Goal: Information Seeking & Learning: Learn about a topic

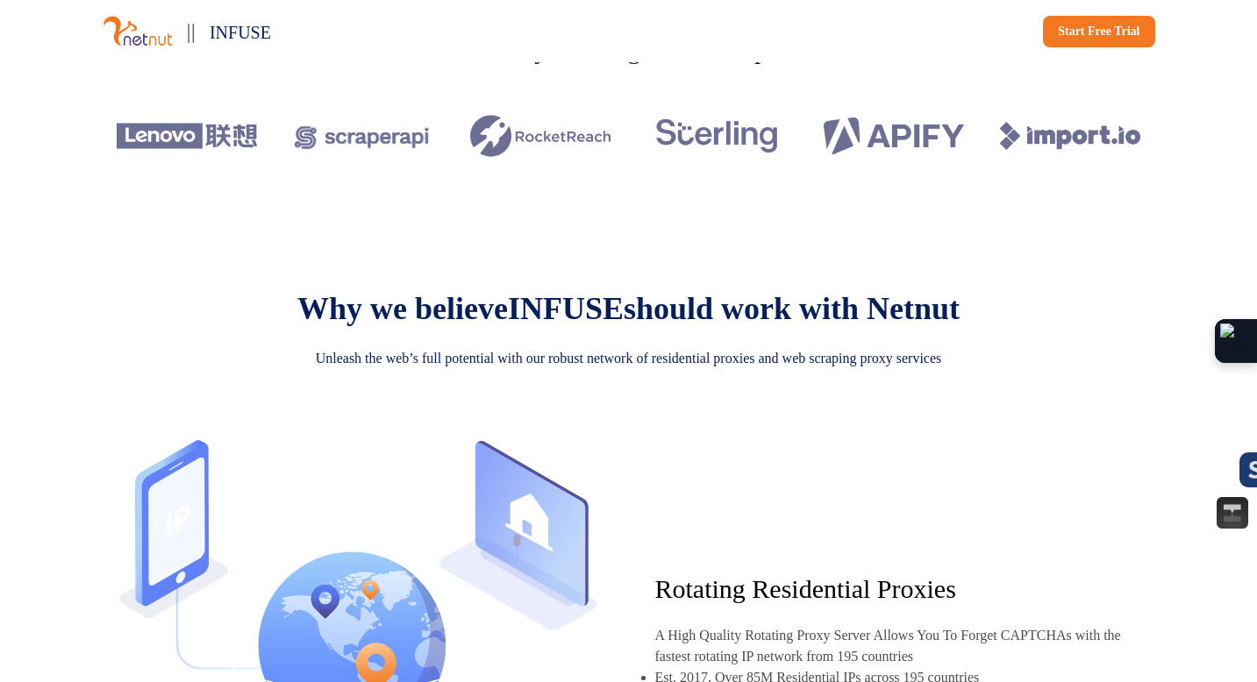
scroll to position [665, 0]
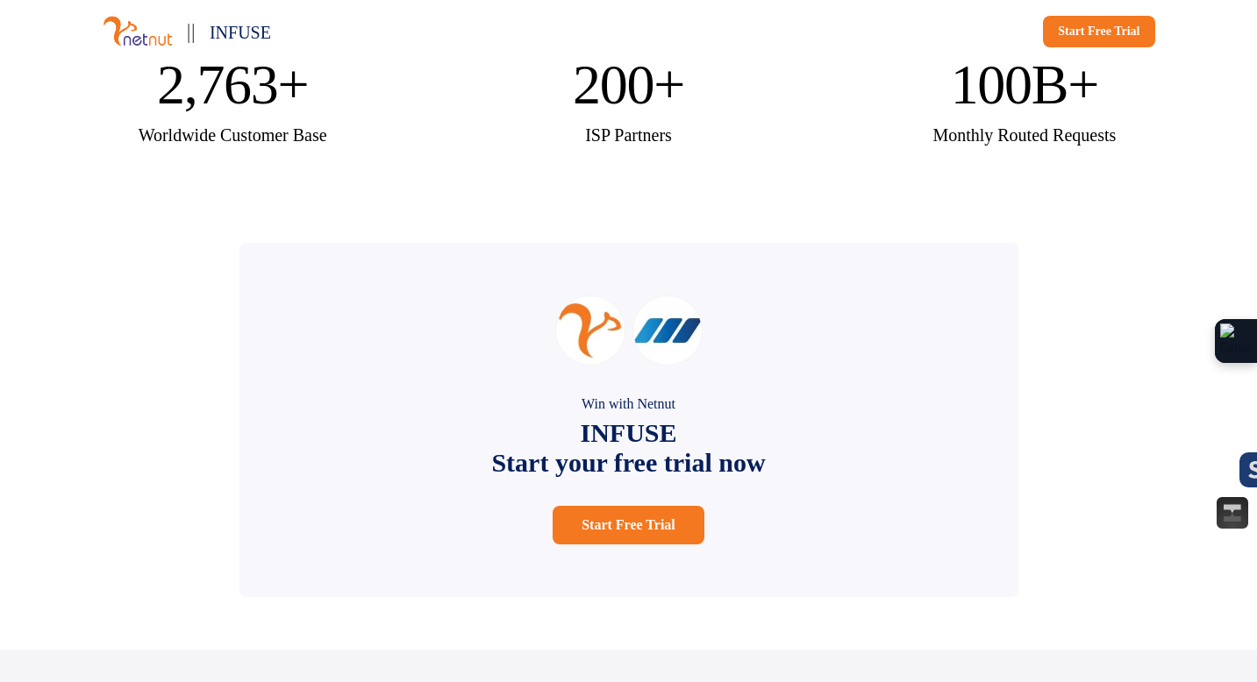
scroll to position [3170, 0]
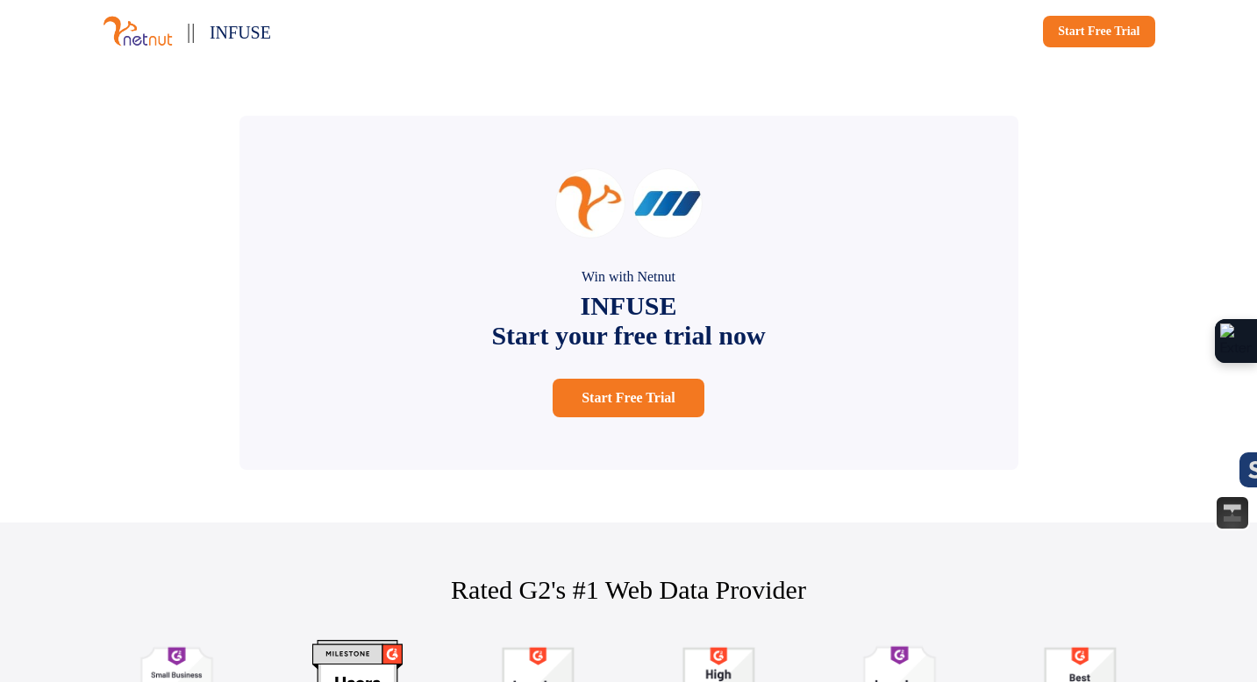
click at [206, 319] on div "Win with Netnut INFUSE Start your free trial now Start Free Trial" at bounding box center [629, 293] width 1158 height 460
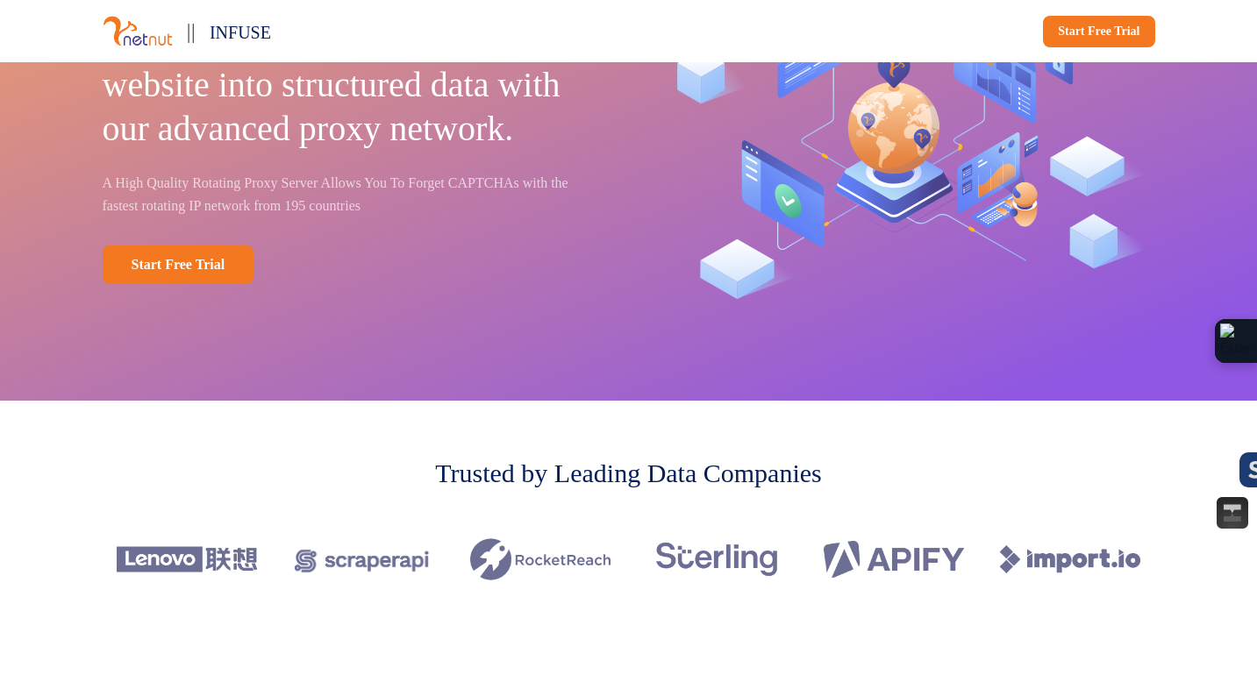
scroll to position [0, 0]
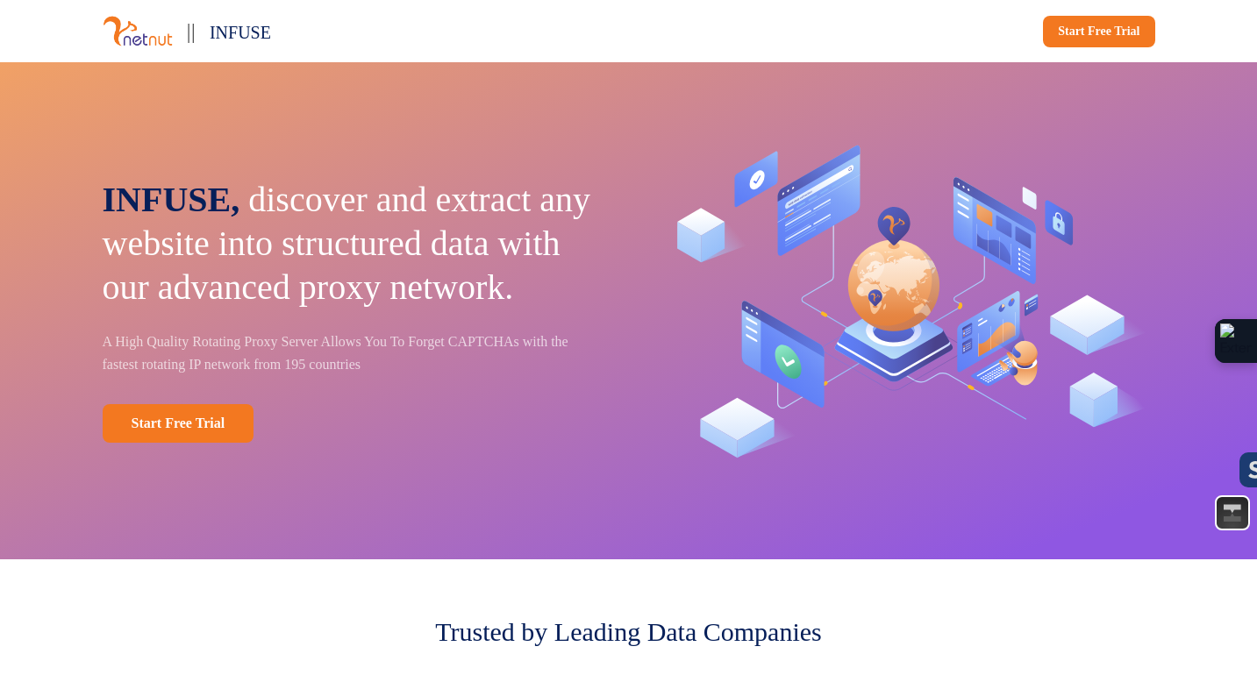
click at [452, 366] on p "A High Quality Rotating Proxy Server Allows You To Forget CAPTCHAs with the fas…" at bounding box center [354, 354] width 502 height 46
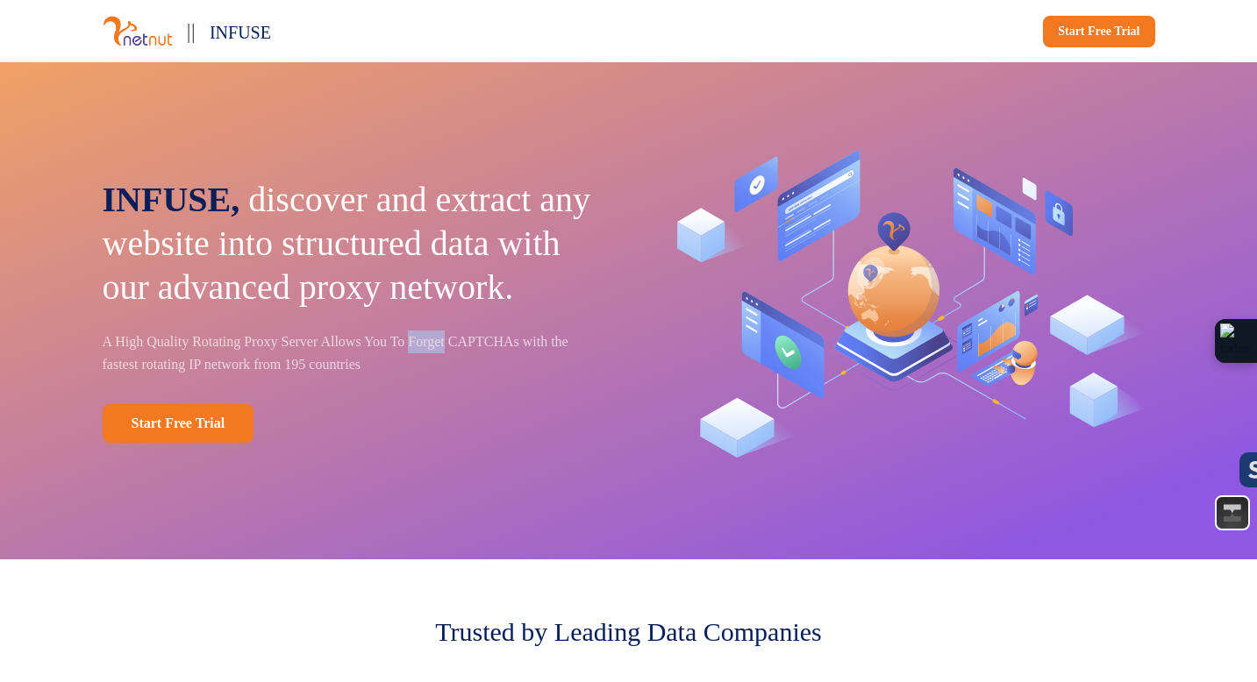
click at [452, 366] on p "A High Quality Rotating Proxy Server Allows You To Forget CAPTCHAs with the fas…" at bounding box center [354, 354] width 502 height 46
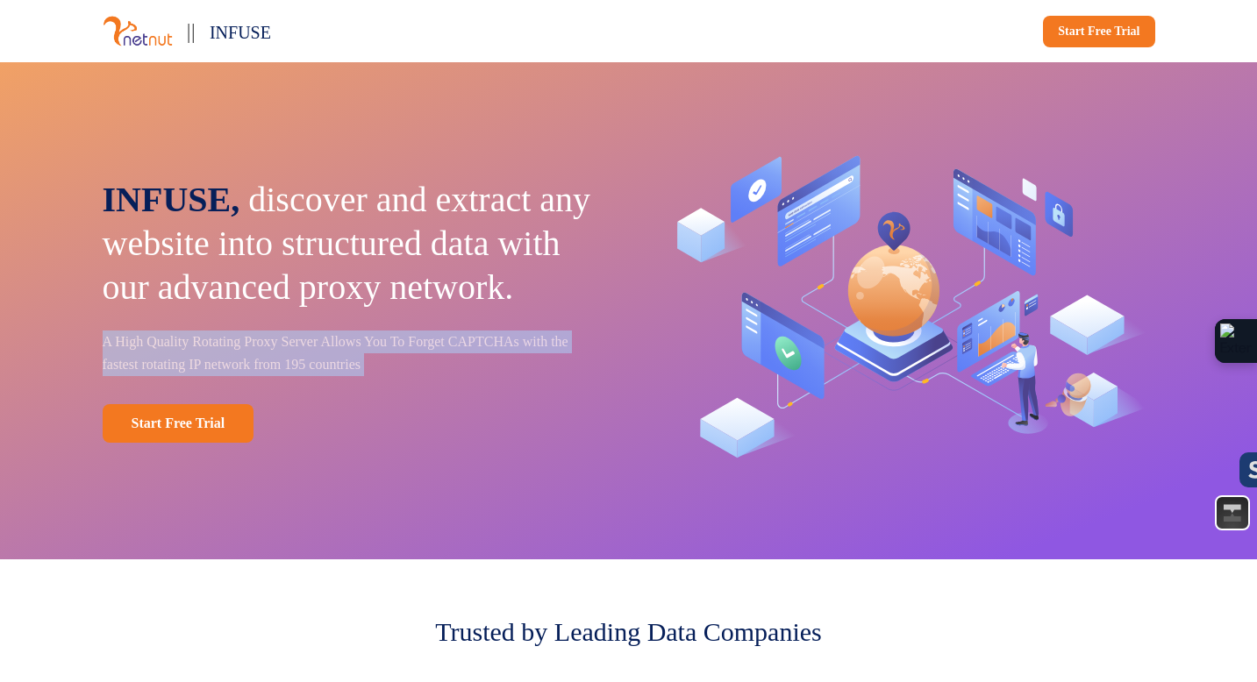
click at [452, 366] on p "A High Quality Rotating Proxy Server Allows You To Forget CAPTCHAs with the fas…" at bounding box center [354, 354] width 502 height 46
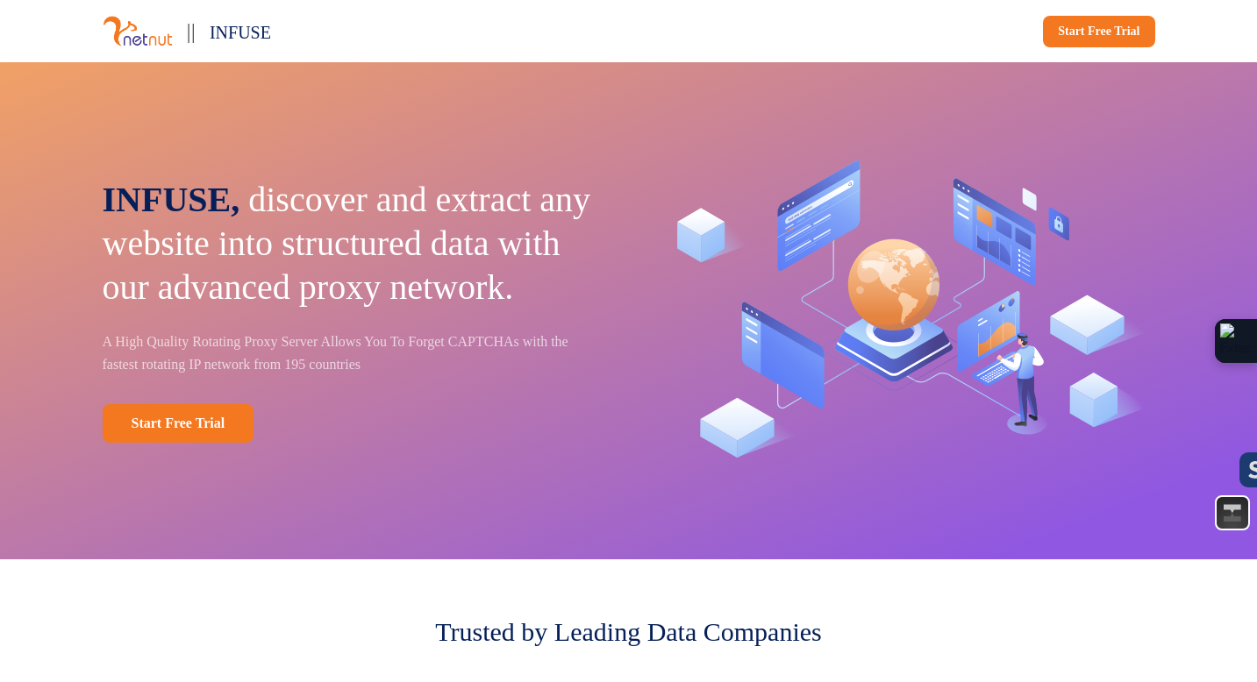
click at [447, 376] on p "A High Quality Rotating Proxy Server Allows You To Forget CAPTCHAs with the fas…" at bounding box center [354, 354] width 502 height 46
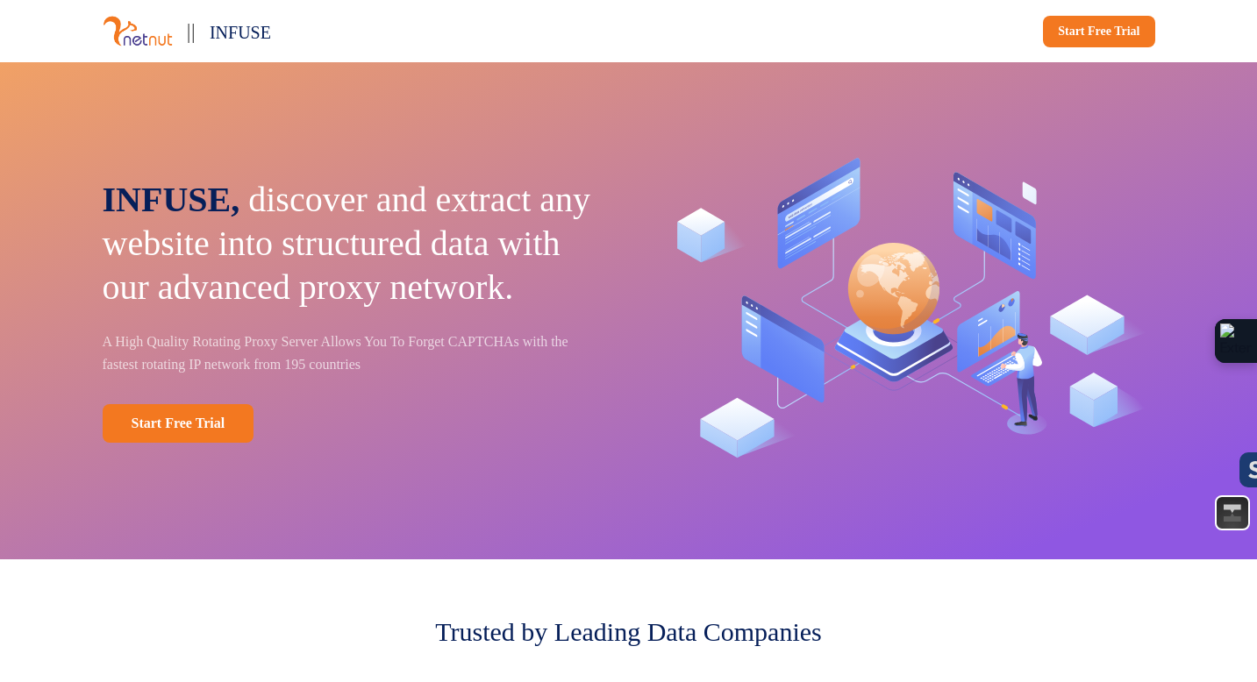
click at [301, 178] on p "INFUSE, discover and extract any website into structured data with our advanced…" at bounding box center [354, 244] width 502 height 132
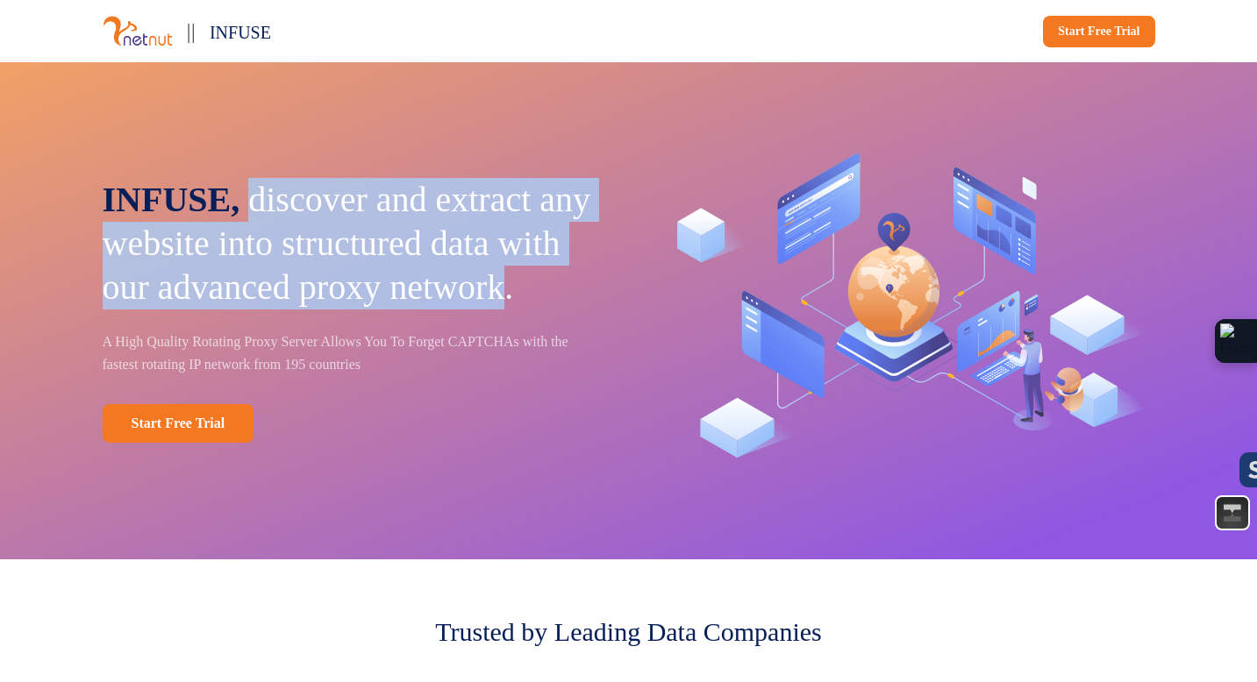
drag, startPoint x: 301, startPoint y: 161, endPoint x: 503, endPoint y: 306, distance: 249.0
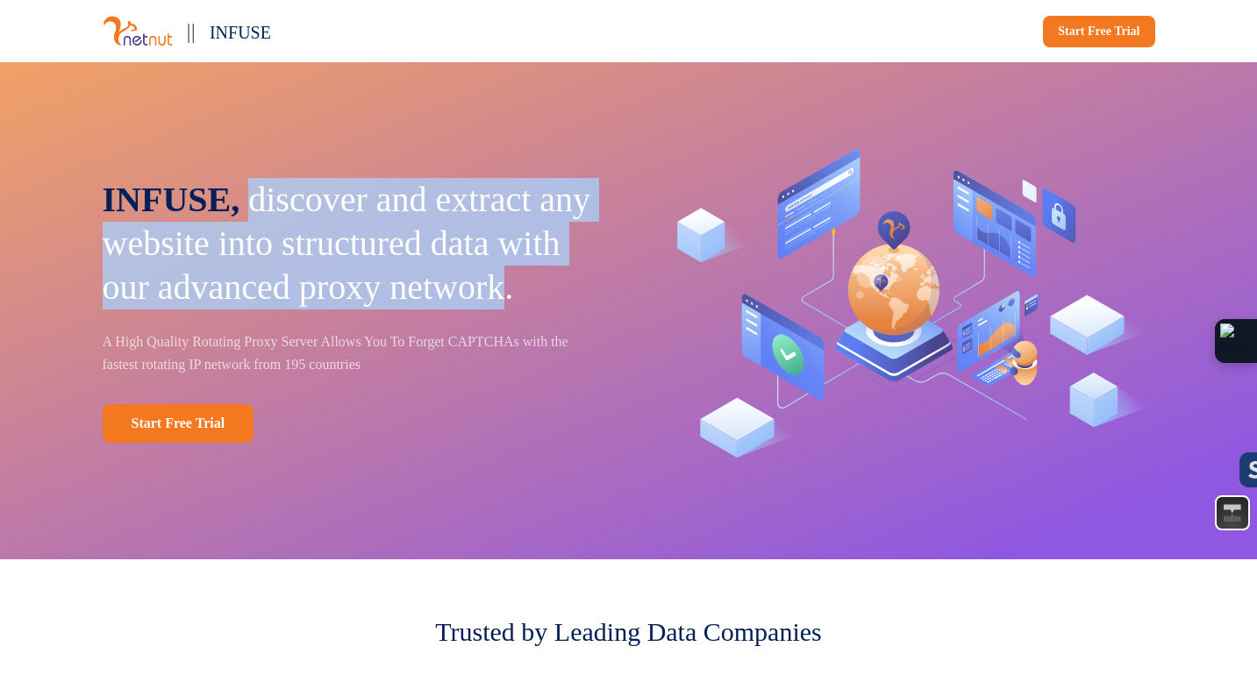
click at [503, 306] on p "INFUSE, discover and extract any website into structured data with our advanced…" at bounding box center [354, 244] width 502 height 132
